Goal: Task Accomplishment & Management: Use online tool/utility

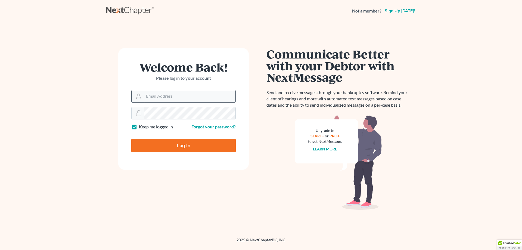
click at [200, 99] on input "Email Address" at bounding box center [190, 96] width 92 height 12
type input "[PERSON_NAME][EMAIL_ADDRESS][DOMAIN_NAME]"
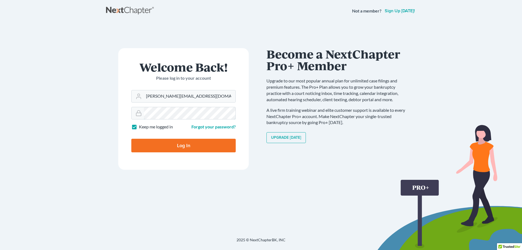
click at [131, 139] on input "Log In" at bounding box center [183, 146] width 104 height 14
type input "Thinking..."
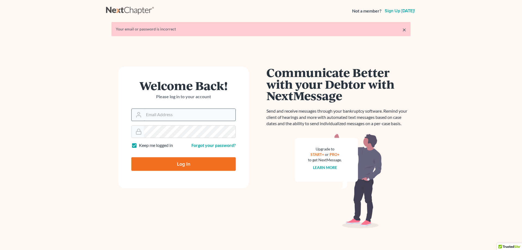
click at [191, 113] on input "Email Address" at bounding box center [190, 115] width 92 height 12
type input "[PERSON_NAME][EMAIL_ADDRESS][DOMAIN_NAME]"
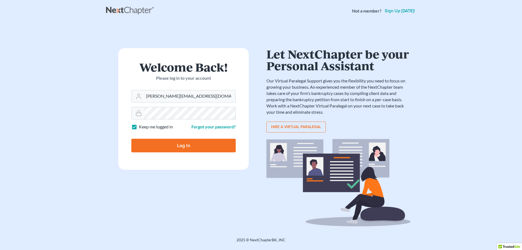
click at [131, 139] on input "Log In" at bounding box center [183, 146] width 104 height 14
type input "Thinking..."
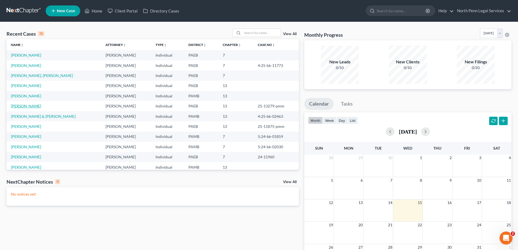
click at [33, 105] on link "Bartholomew, Rose" at bounding box center [26, 106] width 30 height 5
select select "7"
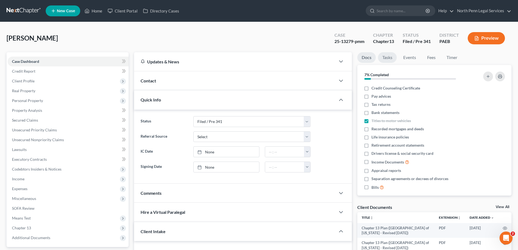
click at [390, 57] on link "Tasks" at bounding box center [387, 57] width 19 height 11
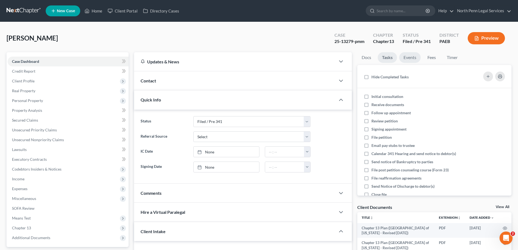
click at [408, 55] on link "Events" at bounding box center [409, 57] width 21 height 11
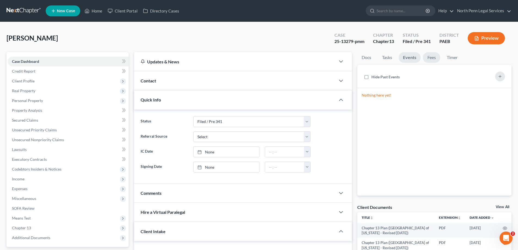
click at [432, 56] on link "Fees" at bounding box center [431, 57] width 17 height 11
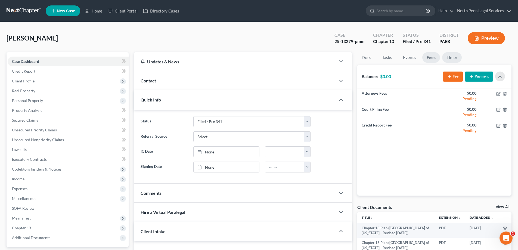
click at [451, 59] on link "Timer" at bounding box center [452, 57] width 20 height 11
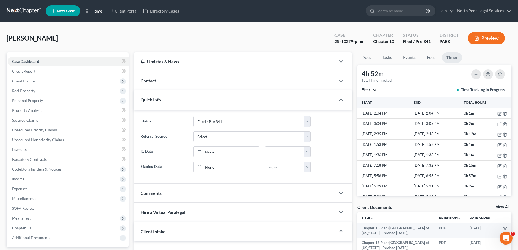
click at [91, 11] on link "Home" at bounding box center [93, 11] width 23 height 10
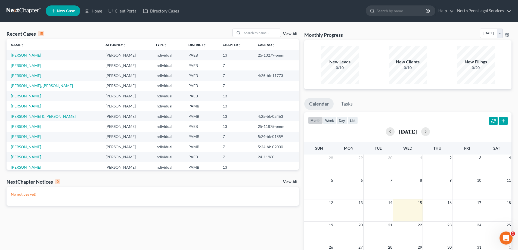
click at [30, 54] on link "Bartholomew, Rose" at bounding box center [26, 55] width 30 height 5
select select "7"
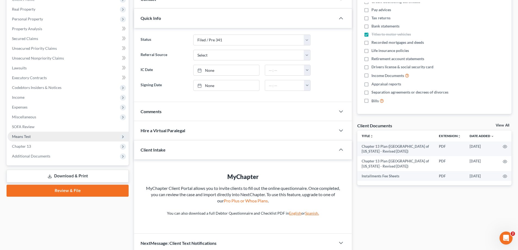
scroll to position [105, 0]
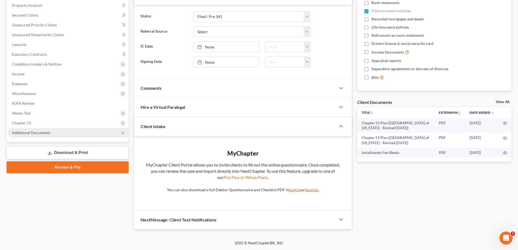
click at [122, 132] on icon at bounding box center [123, 133] width 4 height 4
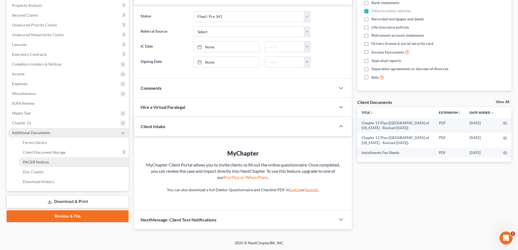
click at [57, 162] on link "PACER Notices" at bounding box center [73, 162] width 110 height 10
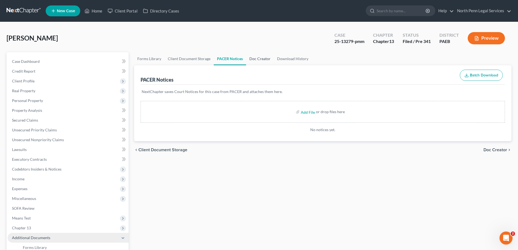
click at [260, 60] on link "Doc Creator" at bounding box center [260, 58] width 28 height 13
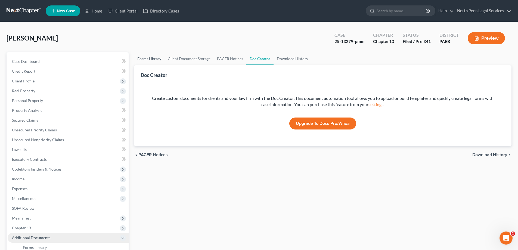
click at [155, 61] on link "Forms Library" at bounding box center [149, 58] width 30 height 13
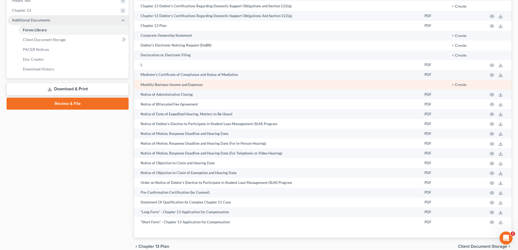
scroll to position [243, 0]
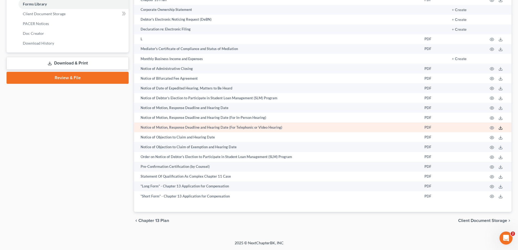
click at [501, 126] on icon at bounding box center [500, 128] width 4 height 4
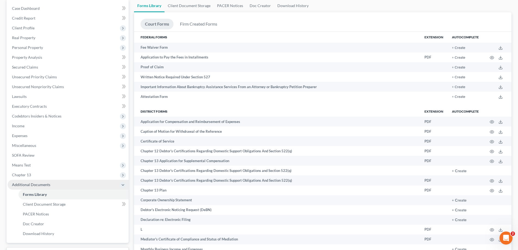
scroll to position [0, 0]
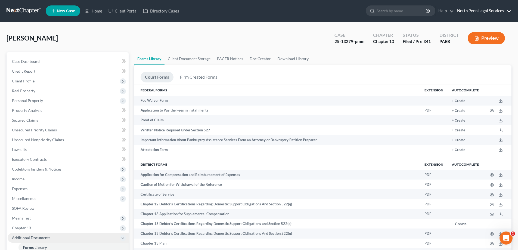
click at [484, 10] on link "North Penn Legal Services" at bounding box center [482, 11] width 57 height 10
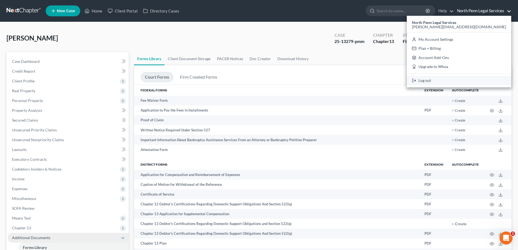
click at [477, 78] on link "Log out" at bounding box center [459, 80] width 104 height 9
